Goal: Information Seeking & Learning: Check status

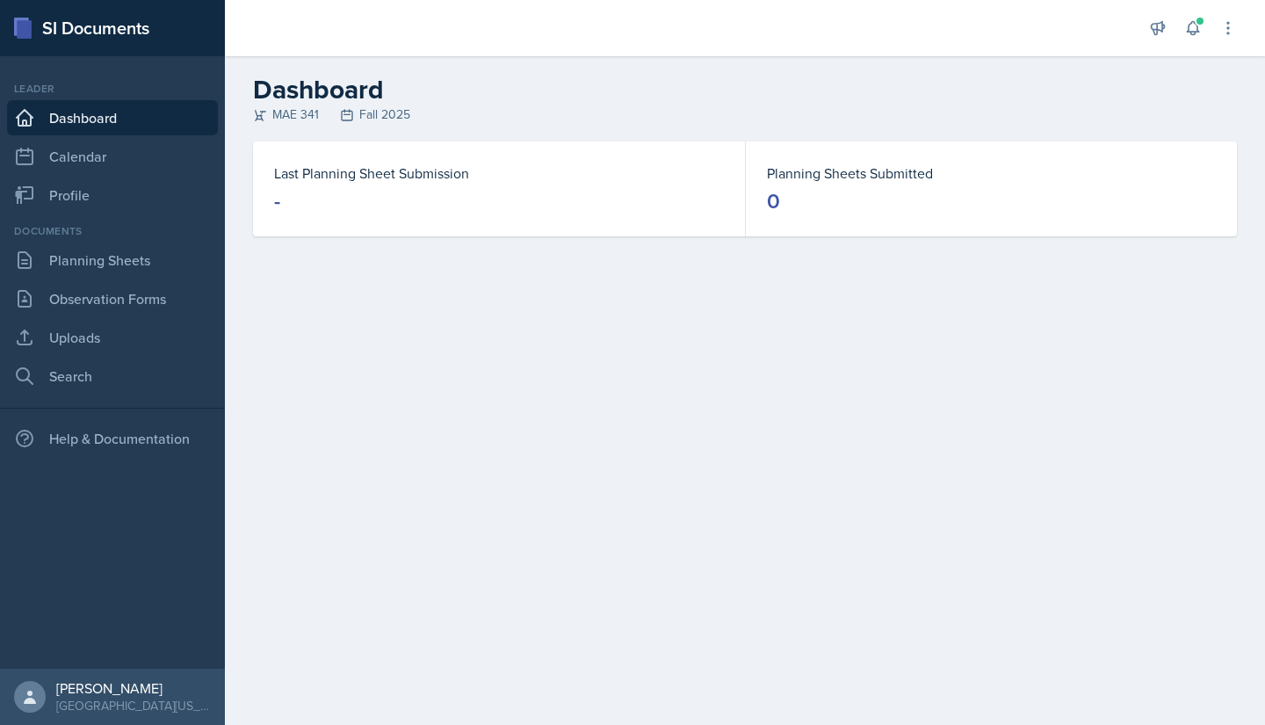
click at [110, 137] on div "Leader Dashboard Calendar Profile" at bounding box center [112, 147] width 211 height 132
click at [105, 148] on link "Calendar" at bounding box center [112, 156] width 211 height 35
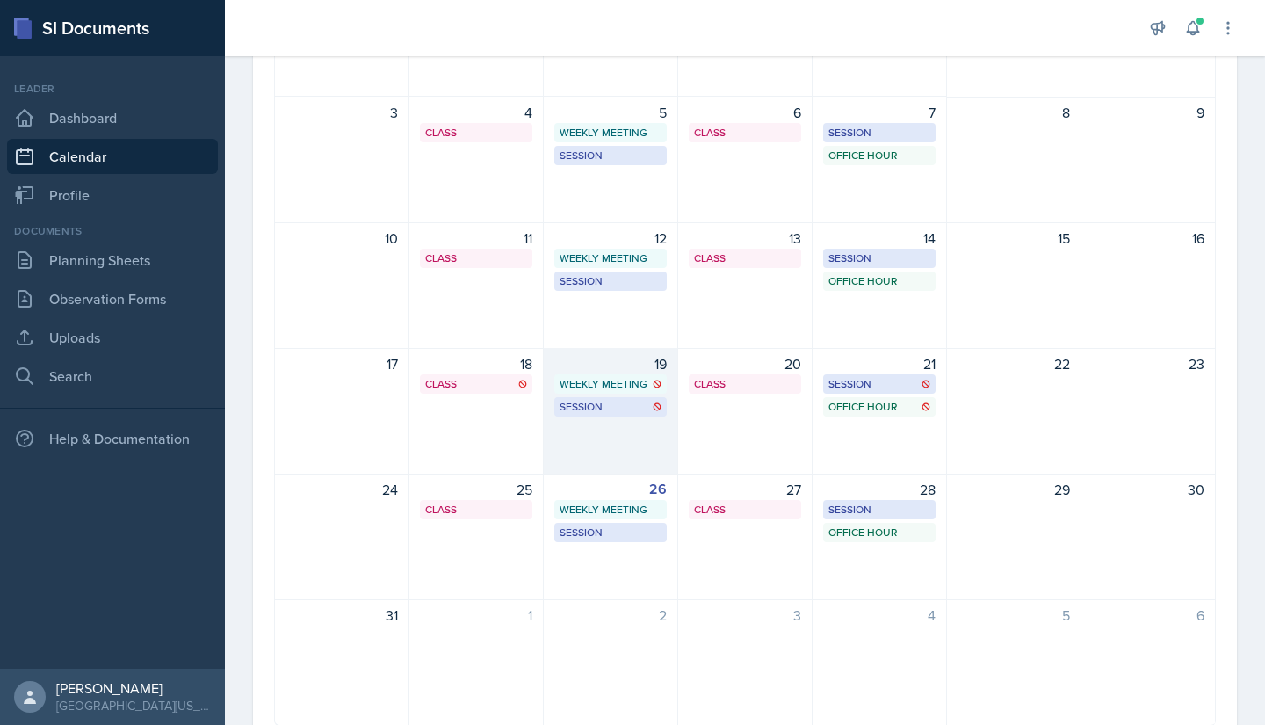
scroll to position [262, 0]
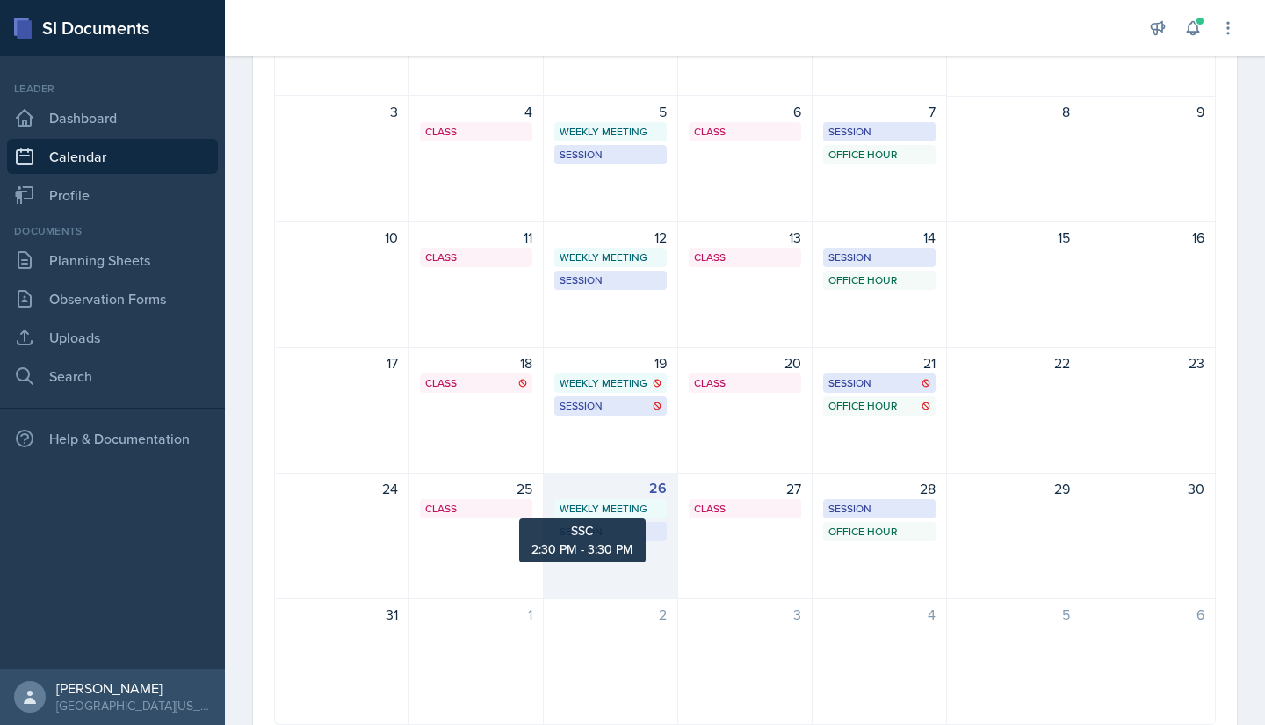
click at [610, 507] on div "Weekly Meeting" at bounding box center [611, 509] width 102 height 16
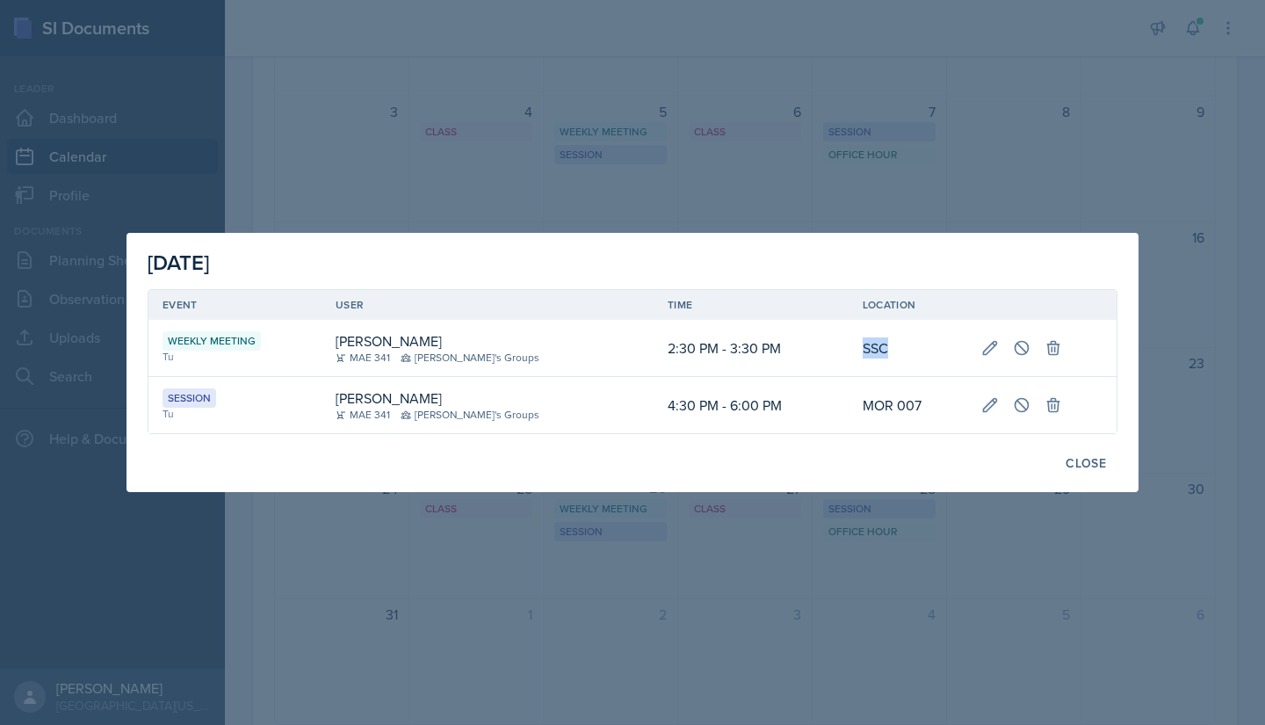
drag, startPoint x: 874, startPoint y: 346, endPoint x: 803, endPoint y: 351, distance: 71.3
click at [803, 351] on tr "Weekly Meeting Tu Hayato [PERSON_NAME] 341 [PERSON_NAME]'s Groups 2:30 PM - 3:3…" at bounding box center [633, 348] width 968 height 57
click at [803, 351] on td "2:30 PM - 3:30 PM" at bounding box center [751, 348] width 195 height 57
drag, startPoint x: 804, startPoint y: 349, endPoint x: 888, endPoint y: 348, distance: 84.4
click at [888, 348] on tr "Weekly Meeting Tu Hayato [PERSON_NAME] 341 [PERSON_NAME]'s Groups 2:30 PM - 3:3…" at bounding box center [633, 348] width 968 height 57
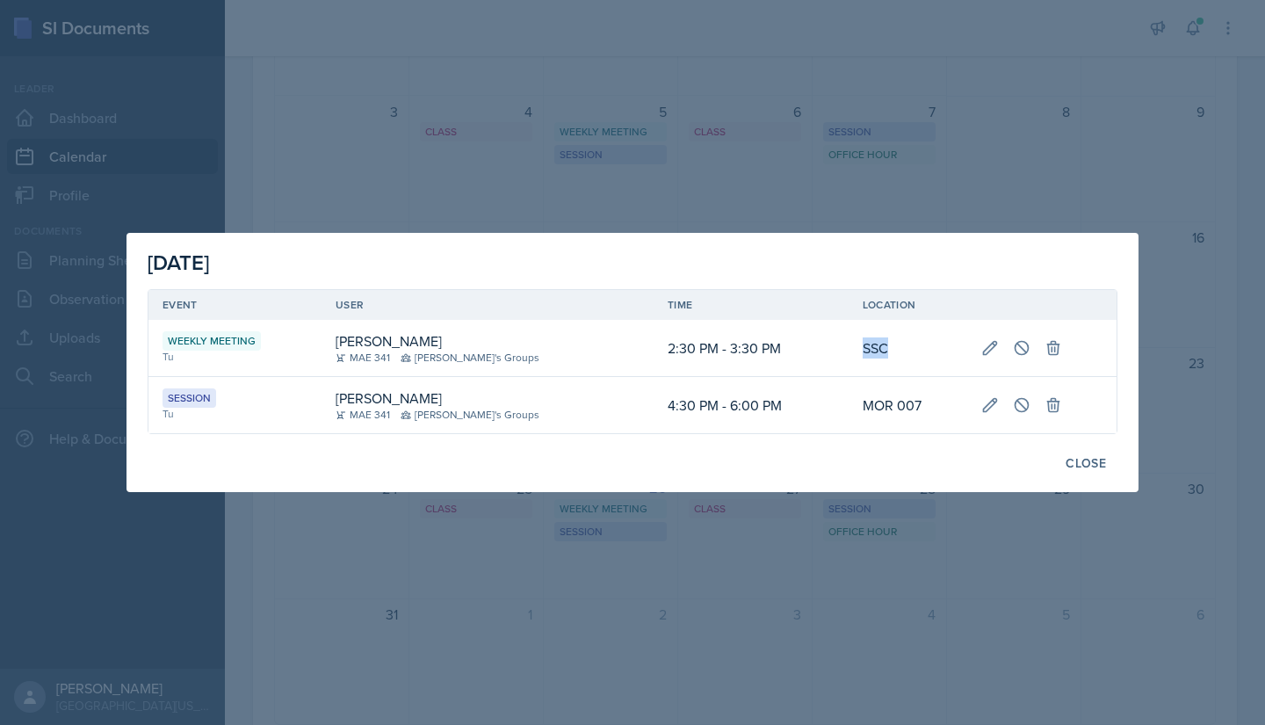
click at [888, 348] on td "SSC" at bounding box center [909, 348] width 120 height 57
drag, startPoint x: 876, startPoint y: 344, endPoint x: 786, endPoint y: 358, distance: 90.7
click at [786, 358] on tr "Weekly Meeting Tu Hayato [PERSON_NAME] 341 [PERSON_NAME]'s Groups 2:30 PM - 3:3…" at bounding box center [633, 348] width 968 height 57
click at [784, 351] on td "2:30 PM - 3:30 PM" at bounding box center [751, 348] width 195 height 57
drag, startPoint x: 781, startPoint y: 338, endPoint x: 882, endPoint y: 354, distance: 102.3
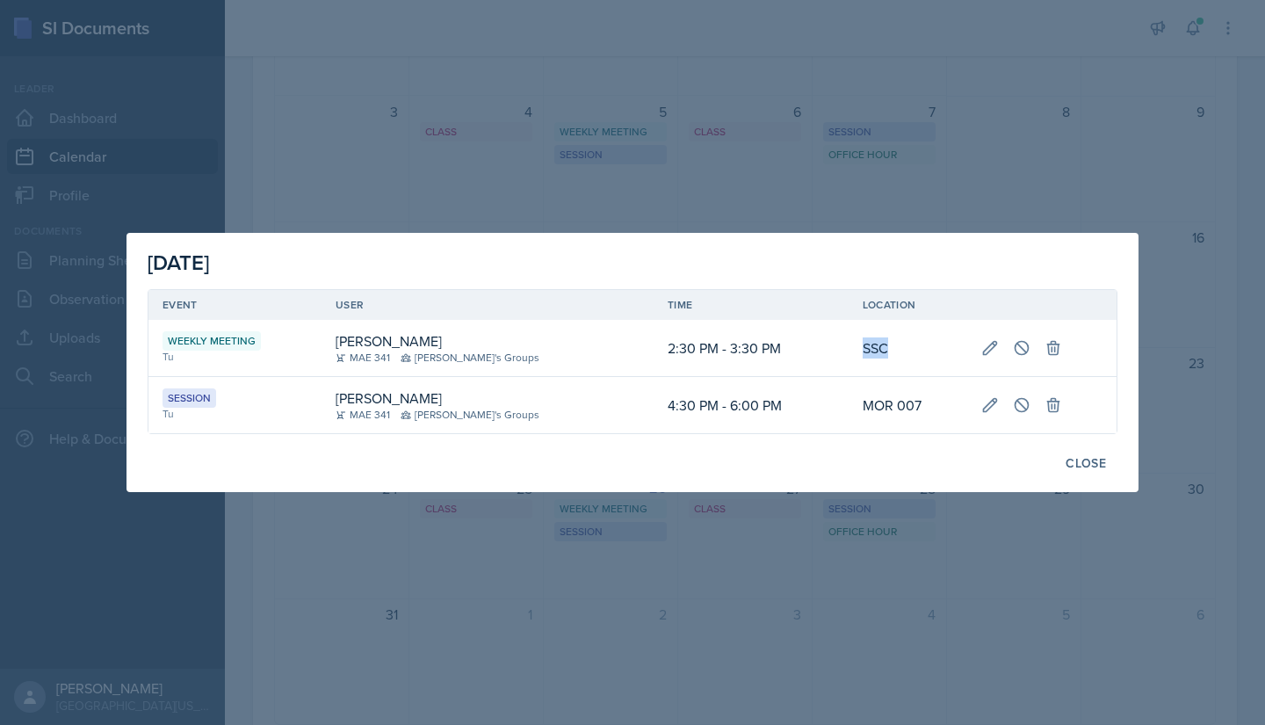
click at [882, 354] on tr "Weekly Meeting Tu Hayato [PERSON_NAME] 341 [PERSON_NAME]'s Groups 2:30 PM - 3:3…" at bounding box center [633, 348] width 968 height 57
click at [882, 354] on td "SSC" at bounding box center [909, 348] width 120 height 57
drag, startPoint x: 887, startPoint y: 348, endPoint x: 801, endPoint y: 359, distance: 86.9
click at [801, 359] on tr "Weekly Meeting Tu Hayato [PERSON_NAME] 341 [PERSON_NAME]'s Groups 2:30 PM - 3:3…" at bounding box center [633, 348] width 968 height 57
click at [801, 359] on td "2:30 PM - 3:30 PM" at bounding box center [751, 348] width 195 height 57
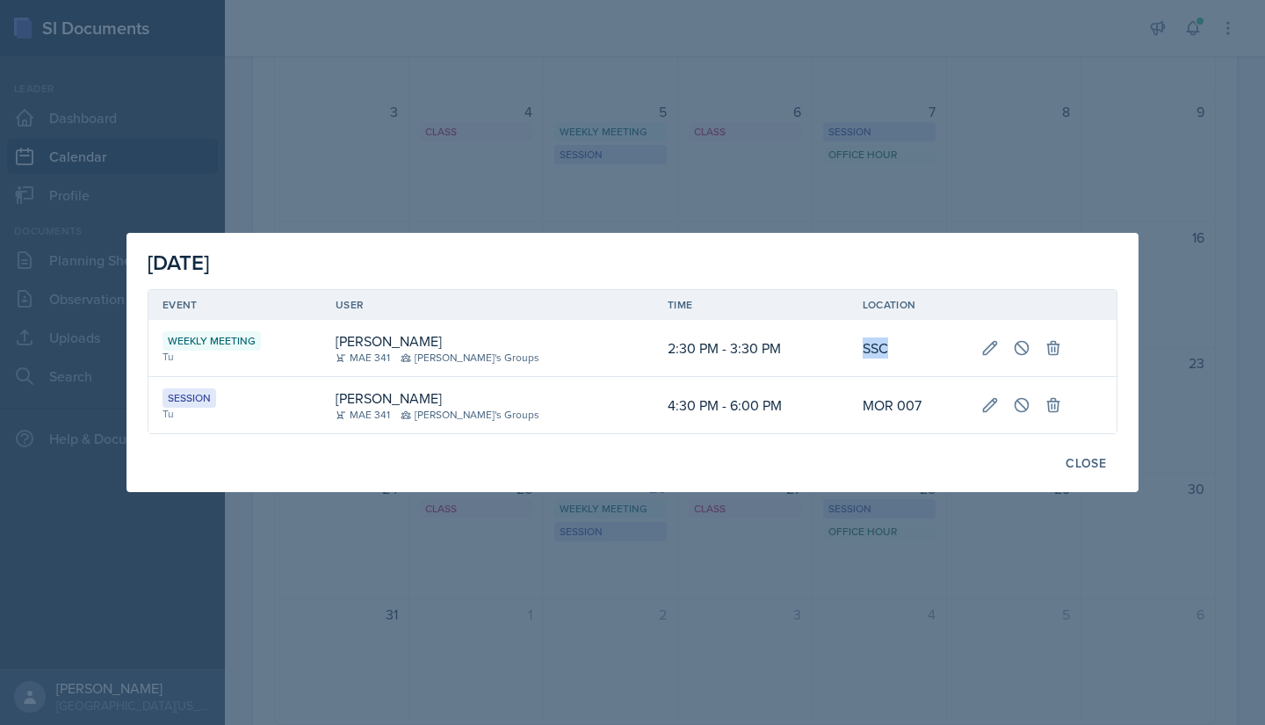
drag, startPoint x: 810, startPoint y: 358, endPoint x: 922, endPoint y: 373, distance: 112.6
click at [922, 373] on tr "Weekly Meeting Tu Hayato [PERSON_NAME] 341 [PERSON_NAME]'s Groups 2:30 PM - 3:3…" at bounding box center [633, 348] width 968 height 57
click at [699, 373] on td "2:30 PM - 3:30 PM" at bounding box center [751, 348] width 195 height 57
click at [568, 0] on div at bounding box center [632, 362] width 1265 height 725
